Goal: Task Accomplishment & Management: Use online tool/utility

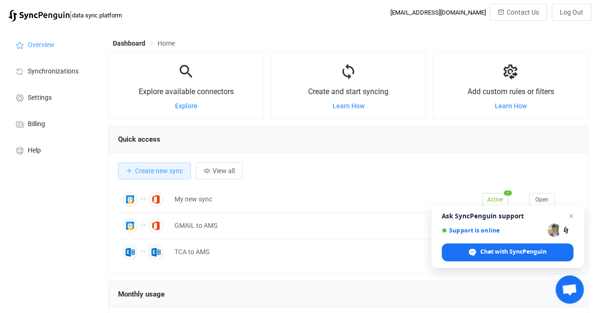
scroll to position [182, 479]
click at [44, 120] on span "Billing" at bounding box center [36, 124] width 17 height 8
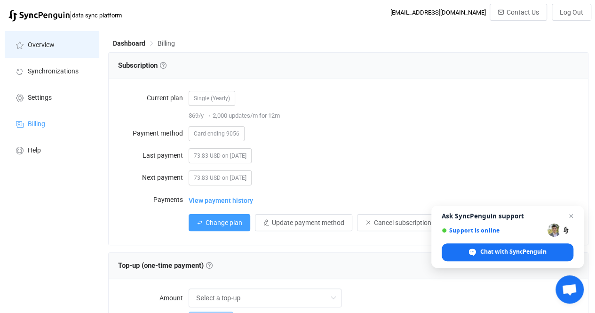
click at [55, 43] on li "Overview" at bounding box center [52, 44] width 94 height 26
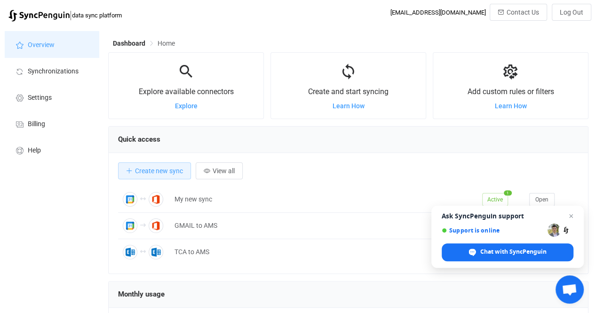
scroll to position [182, 479]
click at [571, 216] on span "Close chat" at bounding box center [571, 216] width 12 height 12
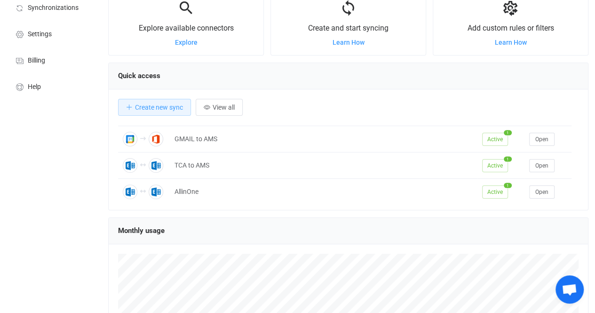
scroll to position [25, 0]
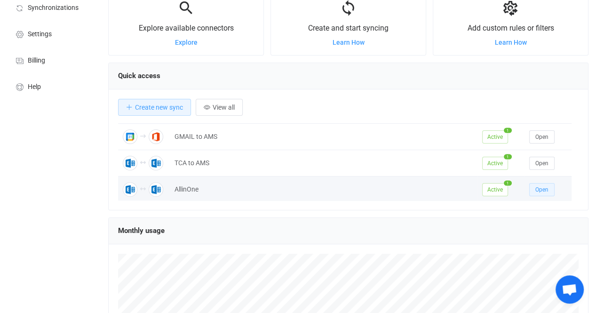
click at [542, 186] on span "Open" at bounding box center [541, 189] width 13 height 7
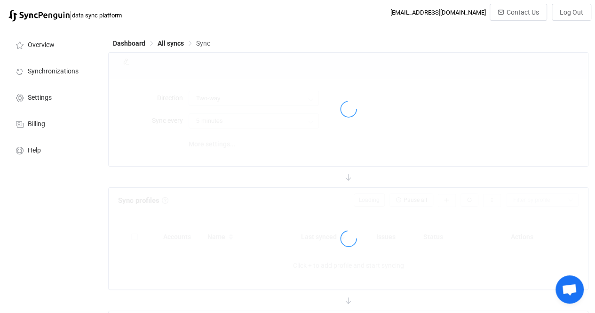
type input "15 minutes"
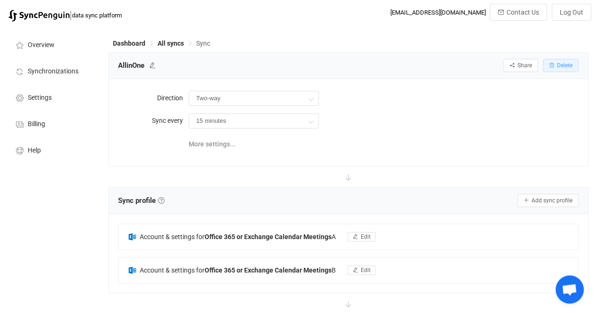
click at [568, 64] on span "Delete" at bounding box center [565, 65] width 16 height 7
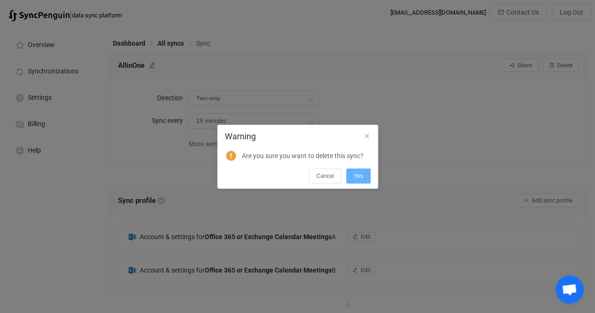
click at [357, 172] on button "Yes" at bounding box center [358, 175] width 24 height 15
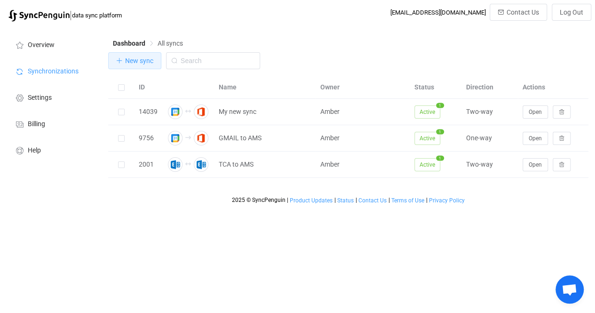
click at [130, 61] on span "New sync" at bounding box center [139, 61] width 28 height 8
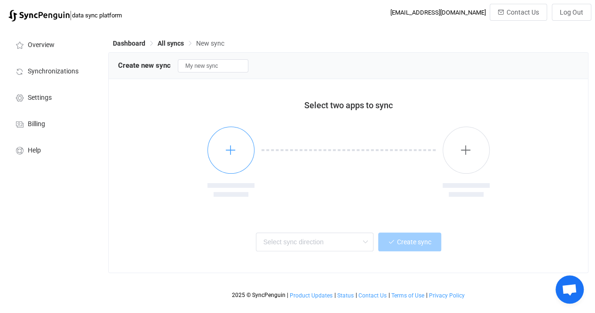
click at [236, 151] on icon "button" at bounding box center [231, 150] width 12 height 12
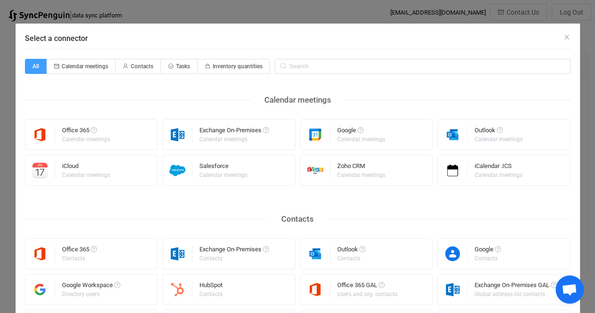
click at [584, 116] on div "Select a connector All Calendar meetings Contacts Tasks Inventory quantities Ca…" at bounding box center [297, 156] width 595 height 313
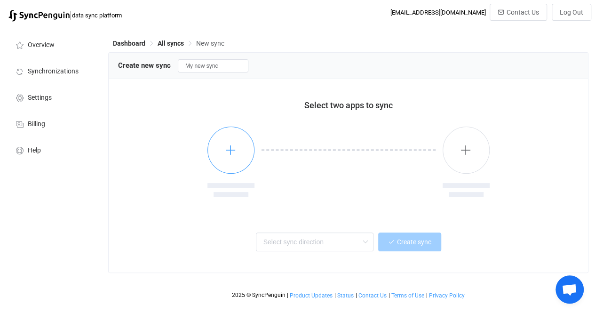
click at [244, 154] on button "button" at bounding box center [230, 149] width 47 height 47
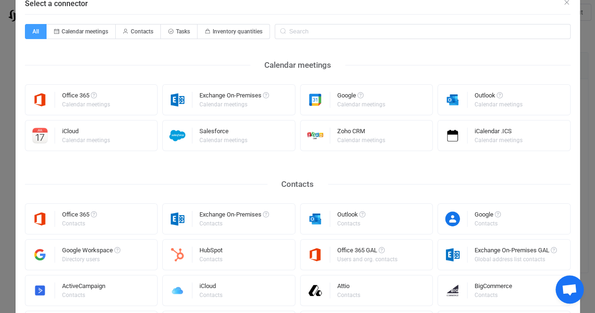
scroll to position [41, 0]
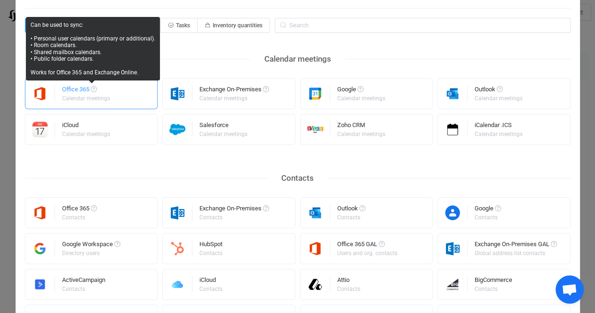
click at [91, 88] on span "Select a connector" at bounding box center [94, 89] width 6 height 6
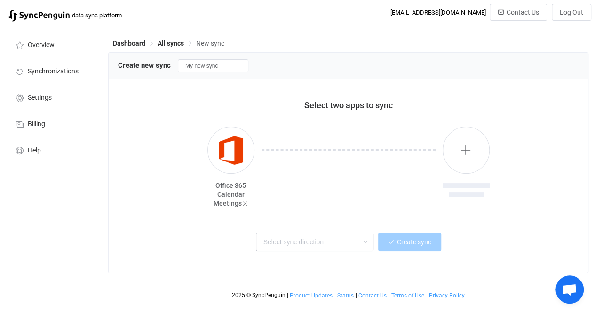
click at [360, 240] on icon at bounding box center [365, 241] width 12 height 19
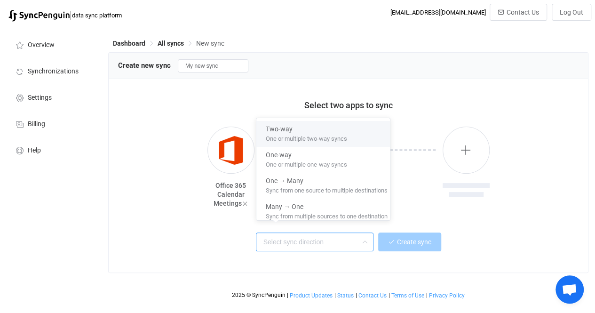
click at [318, 134] on span "One or multiple two-way syncs" at bounding box center [306, 137] width 81 height 10
type input "Two-way"
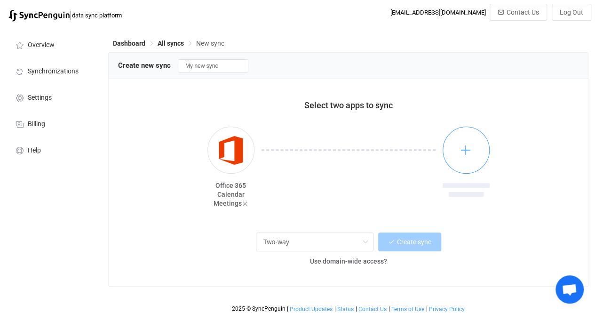
click at [471, 153] on icon "button" at bounding box center [466, 150] width 12 height 12
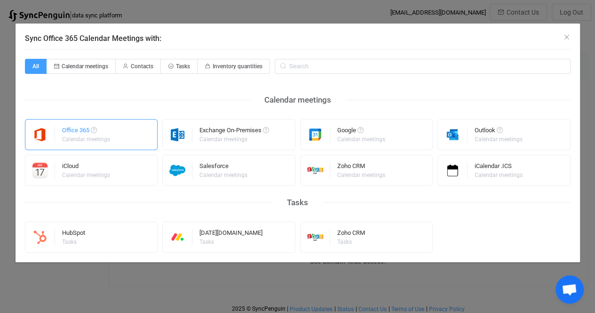
click at [48, 137] on img "Sync Office 365 Calendar Meetings with:" at bounding box center [40, 134] width 30 height 16
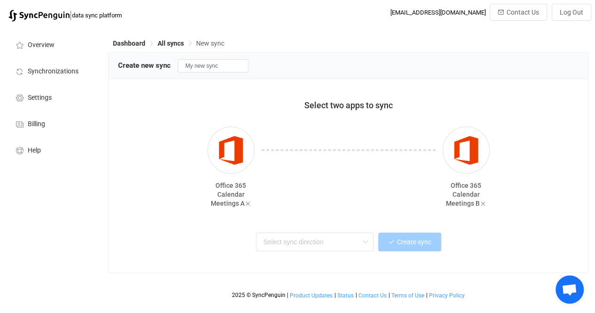
click at [554, 230] on div "Create sync" at bounding box center [348, 240] width 437 height 21
click at [239, 195] on span "Office 365 Calendar Meetings A" at bounding box center [229, 193] width 36 height 25
click at [232, 150] on img "button" at bounding box center [230, 150] width 35 height 35
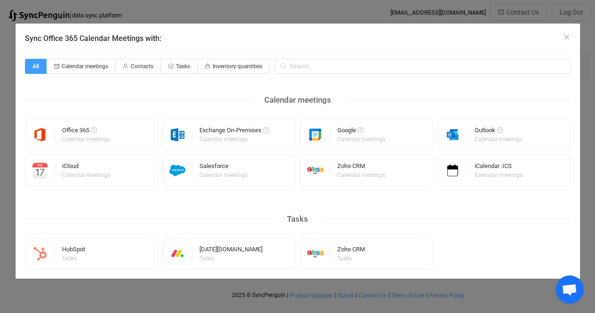
scroll to position [0, 0]
click at [570, 36] on div "Sync Office 365 Calendar Meetings with:" at bounding box center [298, 36] width 564 height 25
click at [566, 37] on icon "Close" at bounding box center [567, 37] width 8 height 8
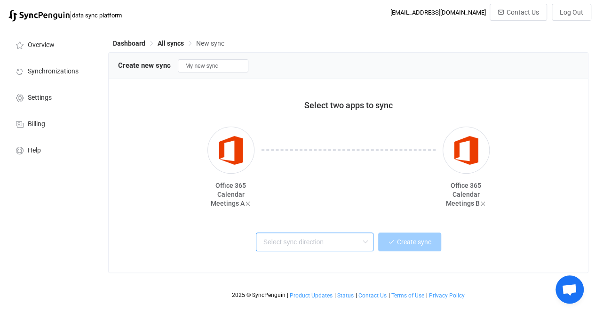
click at [297, 237] on input "text" at bounding box center [315, 241] width 118 height 19
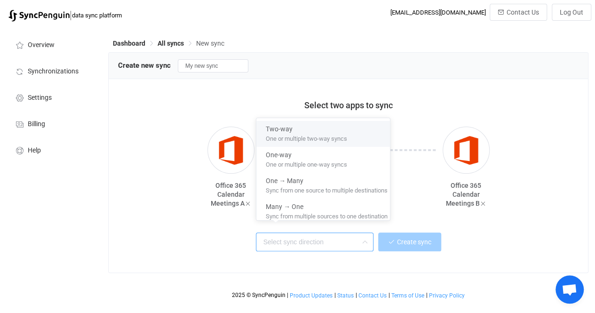
click at [298, 132] on span "One or multiple two-way syncs" at bounding box center [306, 137] width 81 height 10
type input "Two-way"
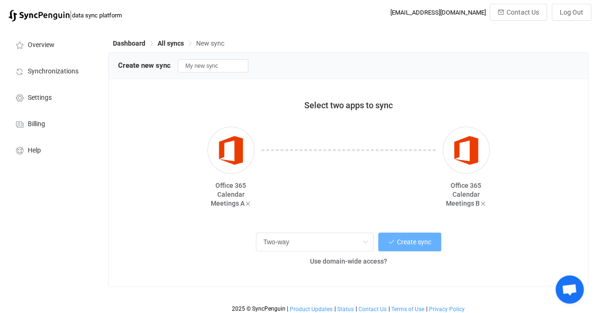
drag, startPoint x: 418, startPoint y: 240, endPoint x: 321, endPoint y: 83, distance: 184.9
click at [421, 190] on div "Select two apps to sync Office 365 Calendar Meetings A Office 365 Calendar Meet…" at bounding box center [348, 182] width 479 height 207
drag, startPoint x: 226, startPoint y: 64, endPoint x: 170, endPoint y: 65, distance: 56.4
click at [170, 65] on div "Create new sync My new sync" at bounding box center [348, 65] width 460 height 14
type input "AMS-TPC"
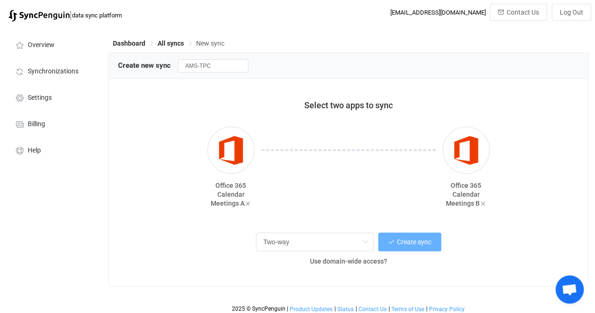
click at [401, 242] on span "Create sync" at bounding box center [414, 242] width 34 height 8
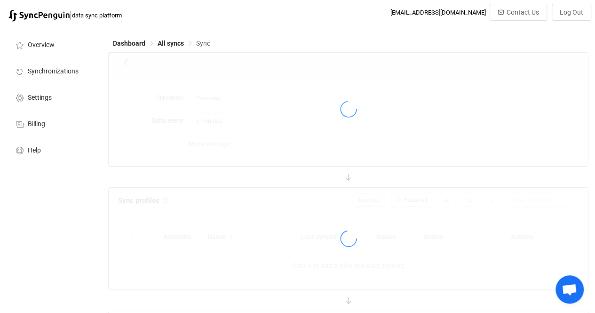
type input "10 minutes"
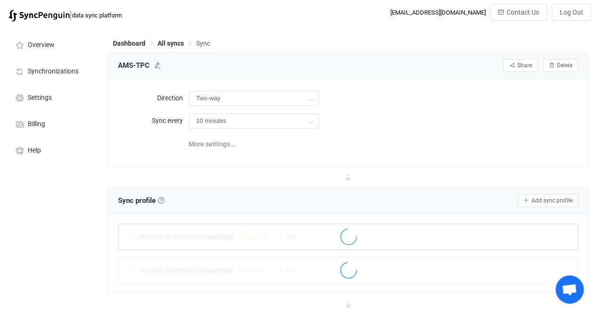
click at [417, 235] on div at bounding box center [347, 238] width 459 height 22
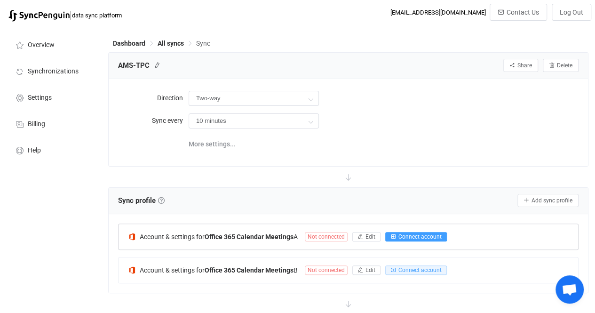
click at [411, 233] on span "Connect account" at bounding box center [419, 236] width 43 height 7
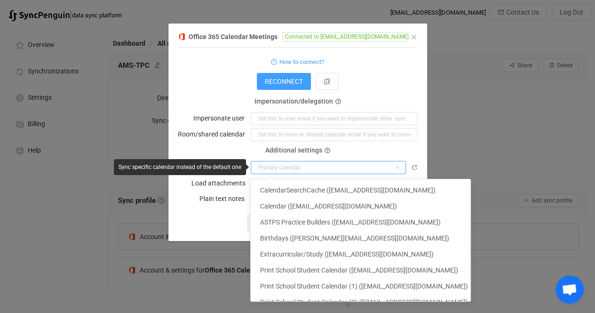
click at [308, 165] on input "dialog" at bounding box center [328, 167] width 155 height 13
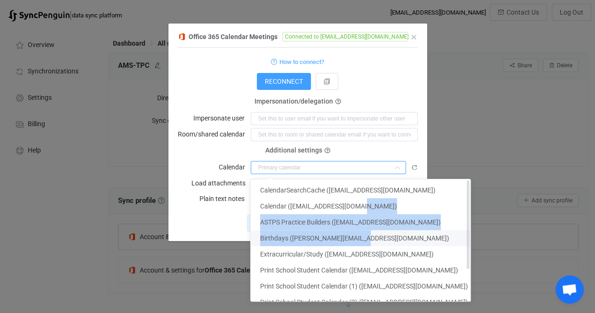
drag, startPoint x: 446, startPoint y: 212, endPoint x: 446, endPoint y: 244, distance: 32.0
click at [446, 244] on ul "CalendarSearchCache ([EMAIL_ADDRESS][DOMAIN_NAME]) Calendar ([EMAIL_ADDRESS][DO…" at bounding box center [364, 261] width 227 height 165
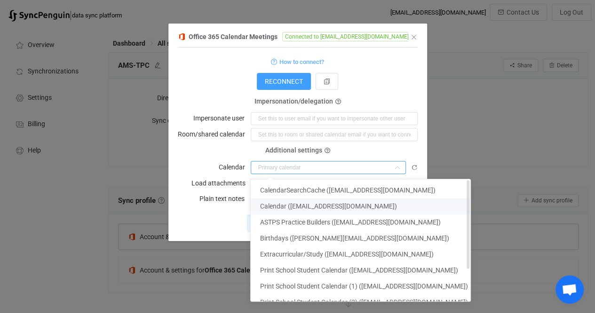
click at [304, 204] on span "Calendar ([EMAIL_ADDRESS][DOMAIN_NAME])" at bounding box center [328, 206] width 137 height 8
type input "Calendar ([EMAIL_ADDRESS][DOMAIN_NAME])"
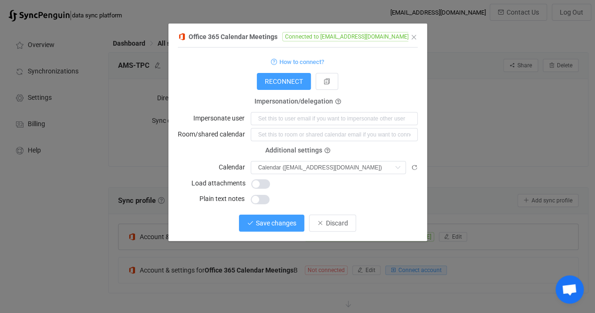
click at [281, 221] on span "Save changes" at bounding box center [276, 223] width 40 height 8
click at [413, 37] on icon "Close" at bounding box center [414, 37] width 8 height 8
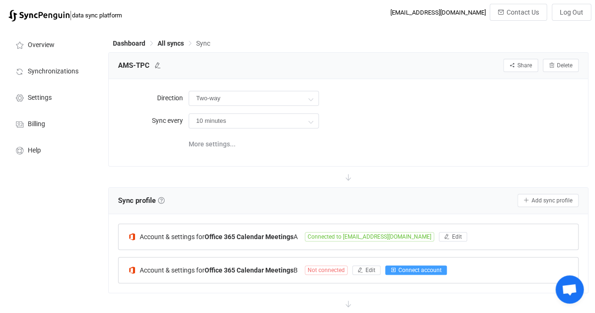
click at [432, 267] on span "Connect account" at bounding box center [419, 270] width 43 height 7
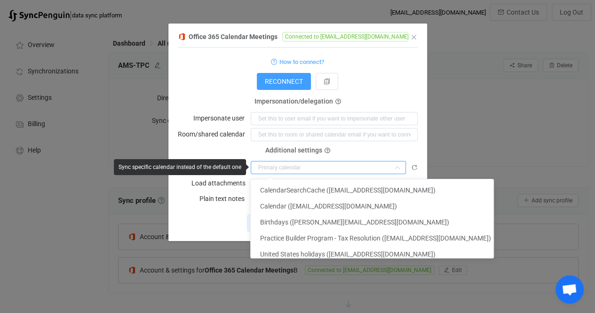
click at [299, 168] on input "dialog" at bounding box center [328, 167] width 155 height 13
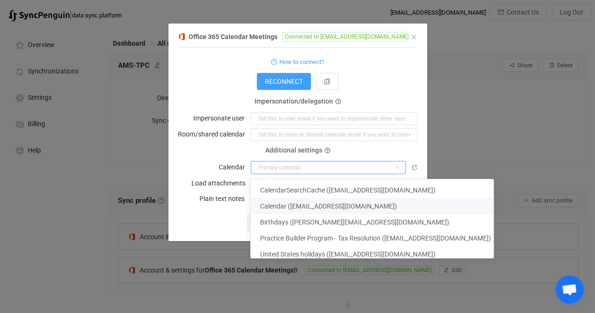
click at [295, 209] on span "Calendar ([EMAIL_ADDRESS][DOMAIN_NAME])" at bounding box center [328, 206] width 137 height 8
type input "Calendar ([EMAIL_ADDRESS][DOMAIN_NAME])"
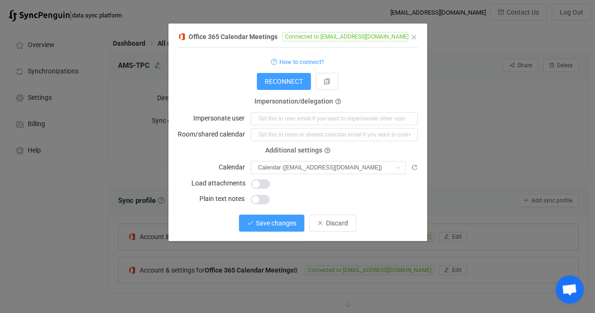
click at [275, 226] on button "Save changes" at bounding box center [271, 222] width 65 height 17
click at [327, 220] on span "Done" at bounding box center [332, 223] width 15 height 8
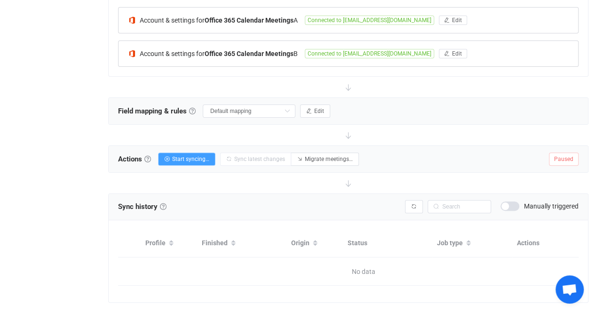
scroll to position [240, 0]
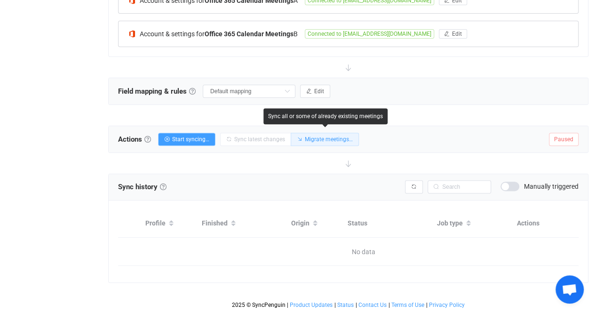
click at [318, 136] on span "Migrate meetings…" at bounding box center [329, 139] width 48 height 7
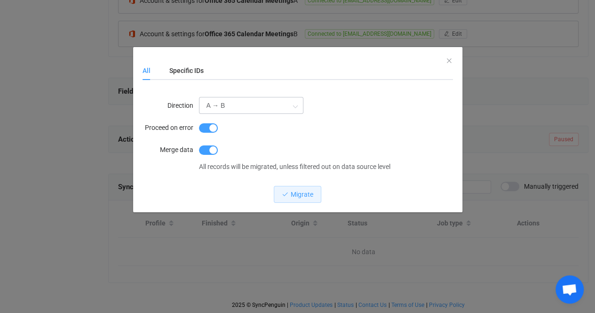
click at [298, 108] on icon "dialog" at bounding box center [295, 105] width 12 height 19
click at [289, 133] on li "A → B" at bounding box center [254, 131] width 111 height 16
click at [313, 191] on button "Migrate" at bounding box center [297, 194] width 47 height 17
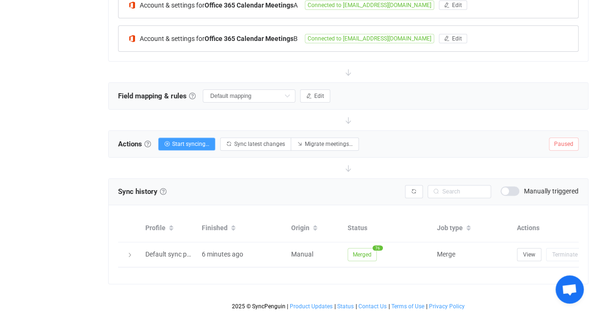
scroll to position [237, 0]
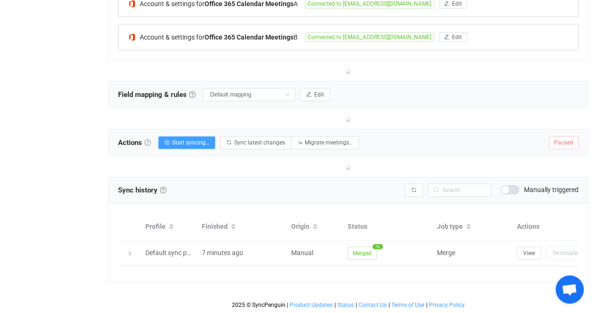
click at [148, 139] on link at bounding box center [147, 142] width 7 height 7
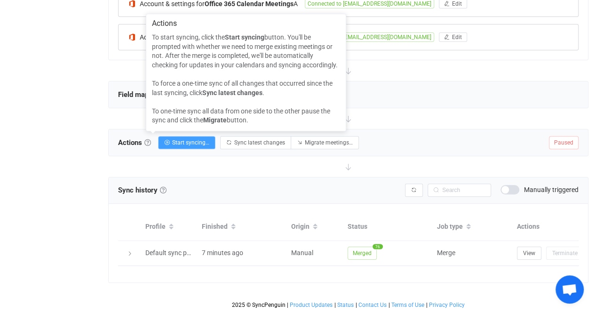
click at [405, 158] on div at bounding box center [348, 166] width 480 height 21
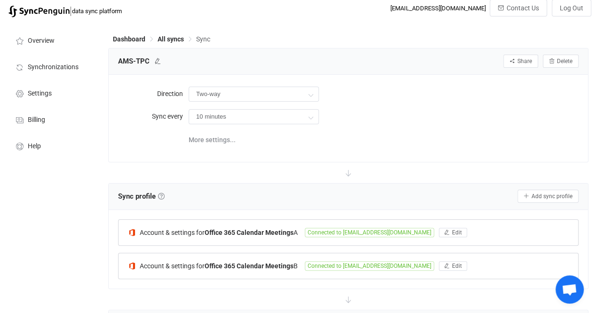
scroll to position [0, 0]
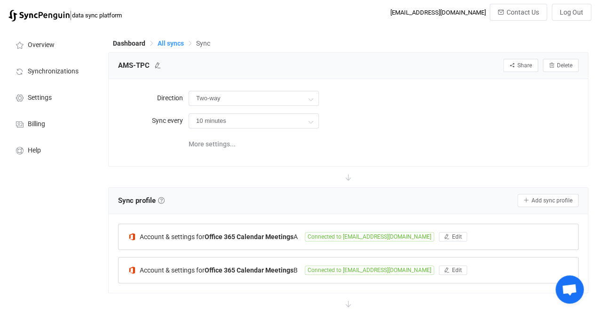
click at [172, 45] on span "All syncs" at bounding box center [170, 43] width 26 height 8
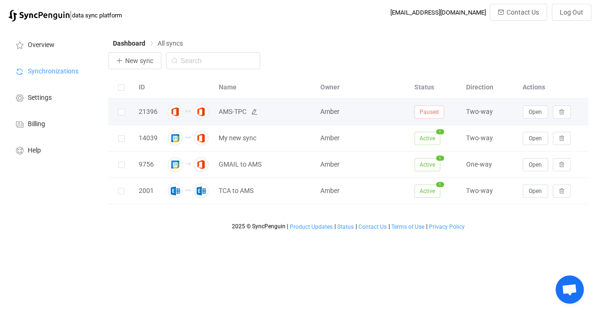
click at [302, 114] on span "AMS-TPC" at bounding box center [265, 111] width 92 height 11
click at [538, 114] on span "Open" at bounding box center [534, 112] width 13 height 7
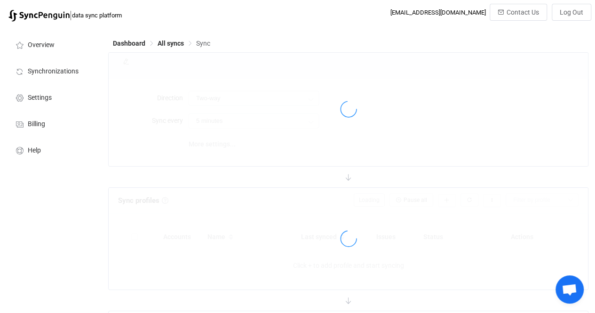
type input "10 minutes"
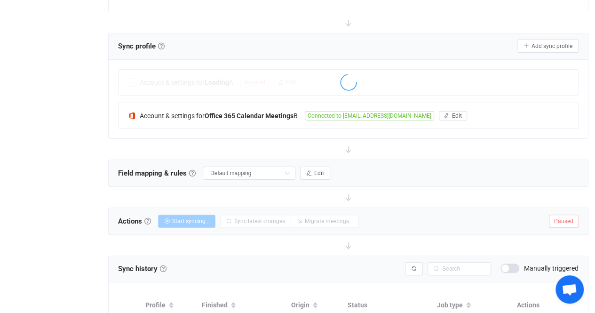
scroll to position [157, 0]
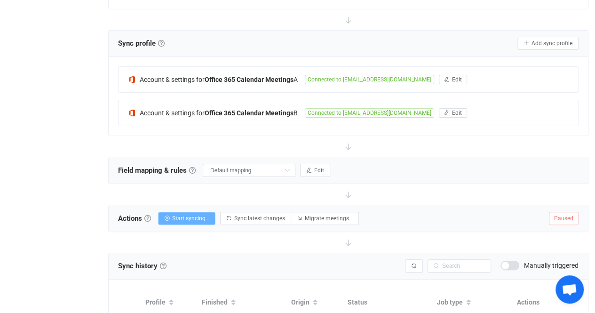
click at [185, 216] on span "Start syncing…" at bounding box center [190, 218] width 37 height 7
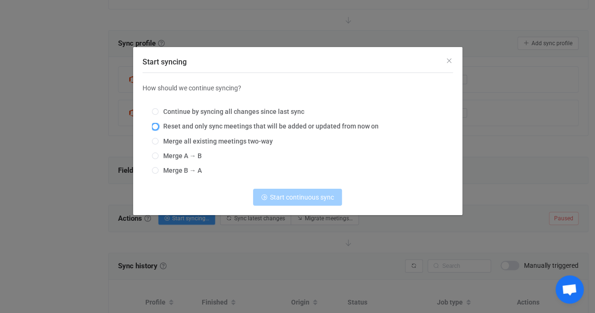
click at [156, 125] on span "Start syncing" at bounding box center [155, 126] width 7 height 7
click at [156, 125] on input "Reset and only sync meetings that will be added or updated from now on" at bounding box center [155, 127] width 7 height 8
radio input "true"
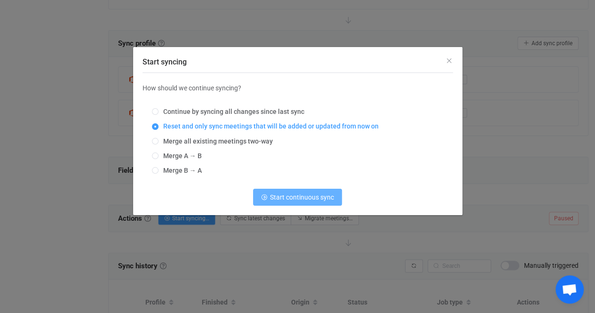
click at [318, 194] on span "Start continuous sync" at bounding box center [302, 197] width 64 height 8
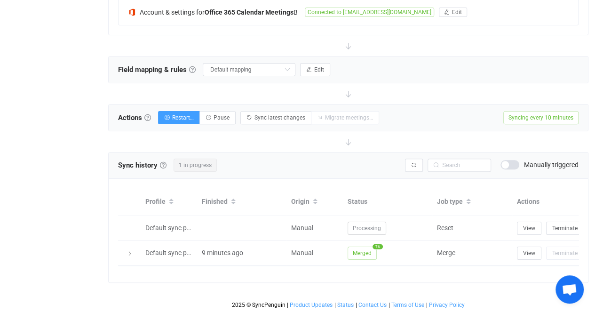
scroll to position [261, 0]
